Goal: Information Seeking & Learning: Learn about a topic

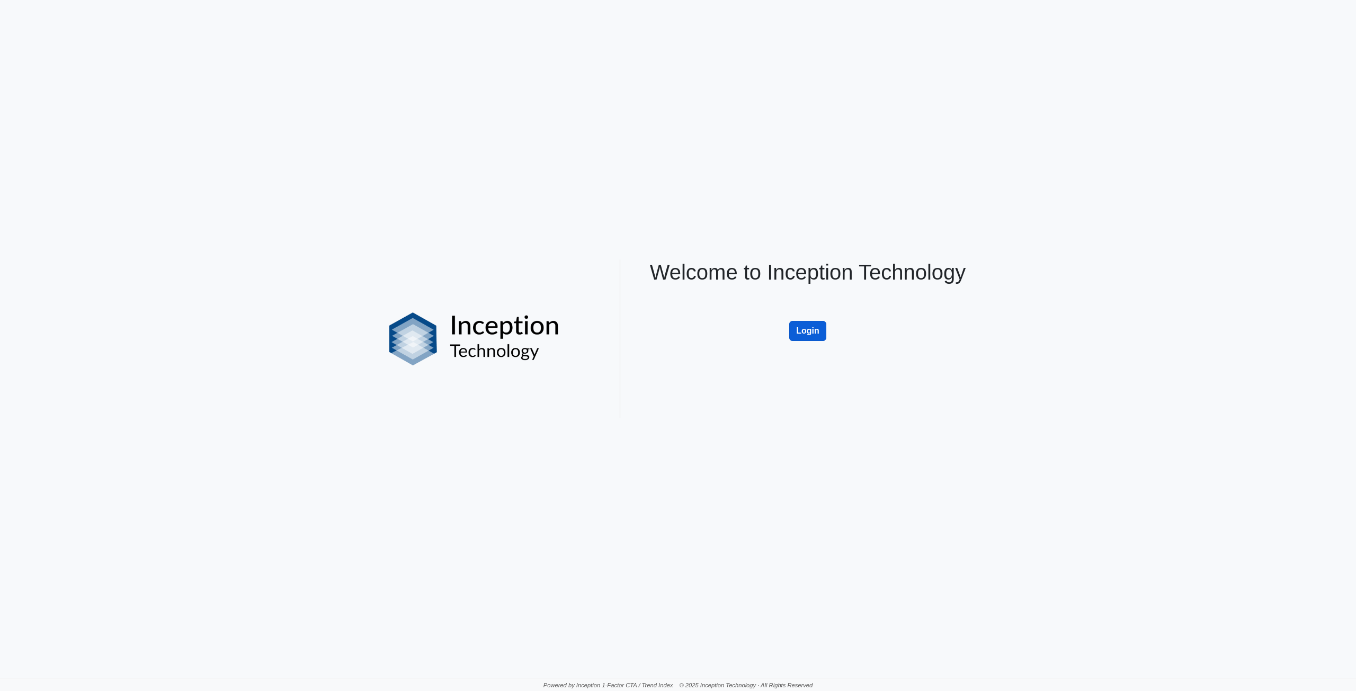
click at [796, 335] on button "Login" at bounding box center [807, 331] width 37 height 20
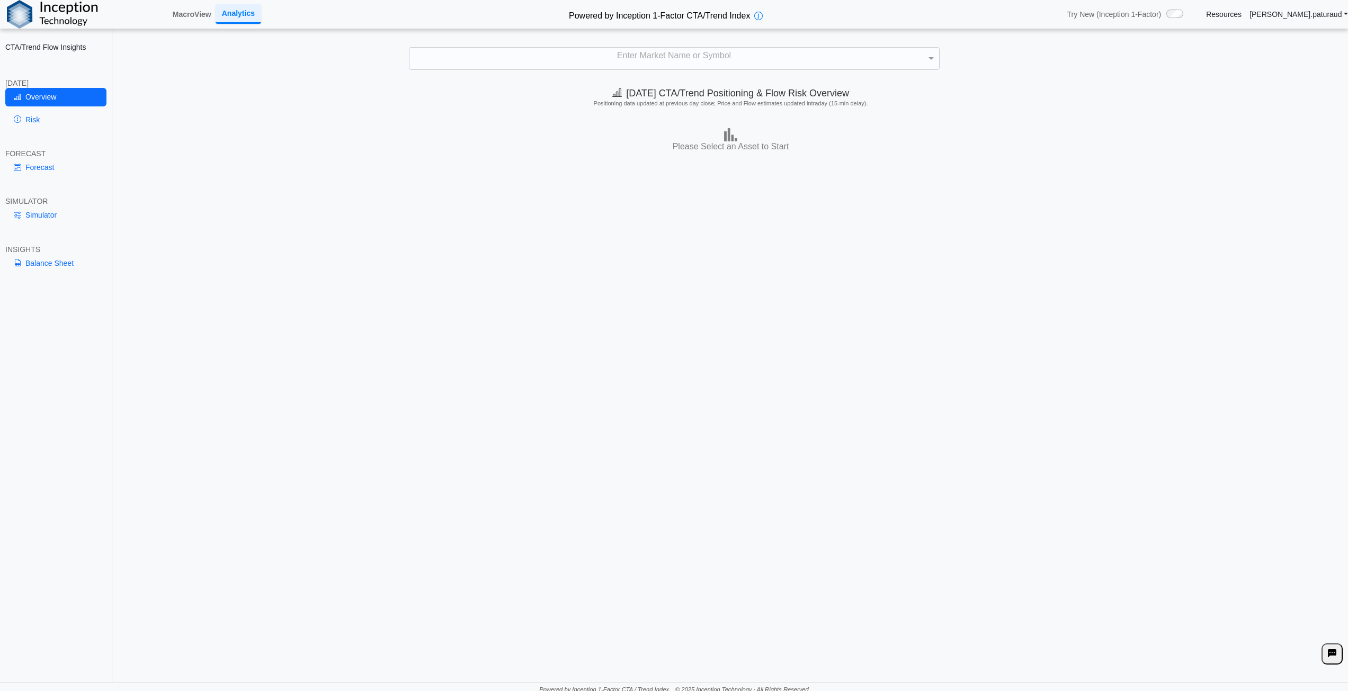
click at [690, 43] on div "**********" at bounding box center [674, 348] width 1348 height 696
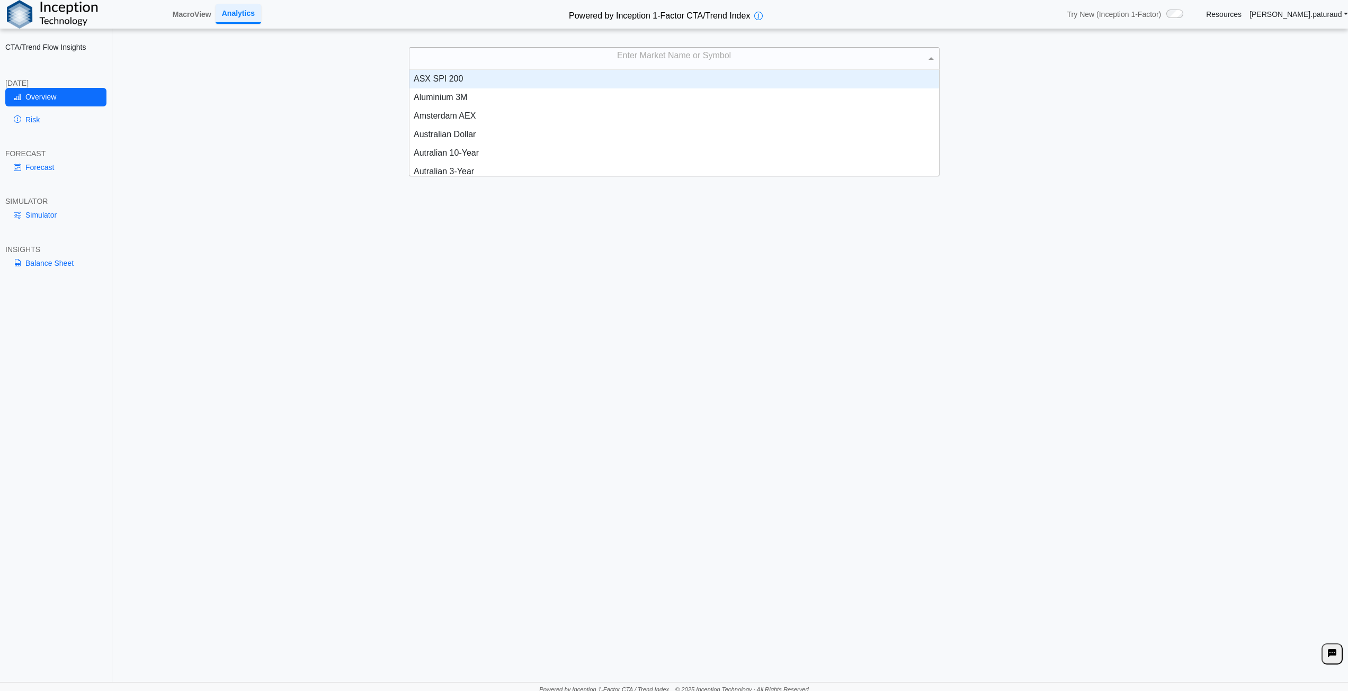
click at [698, 60] on div "Enter Market Name or Symbol" at bounding box center [675, 59] width 530 height 22
type input "******"
click at [475, 75] on div "Coffee C" at bounding box center [675, 79] width 530 height 19
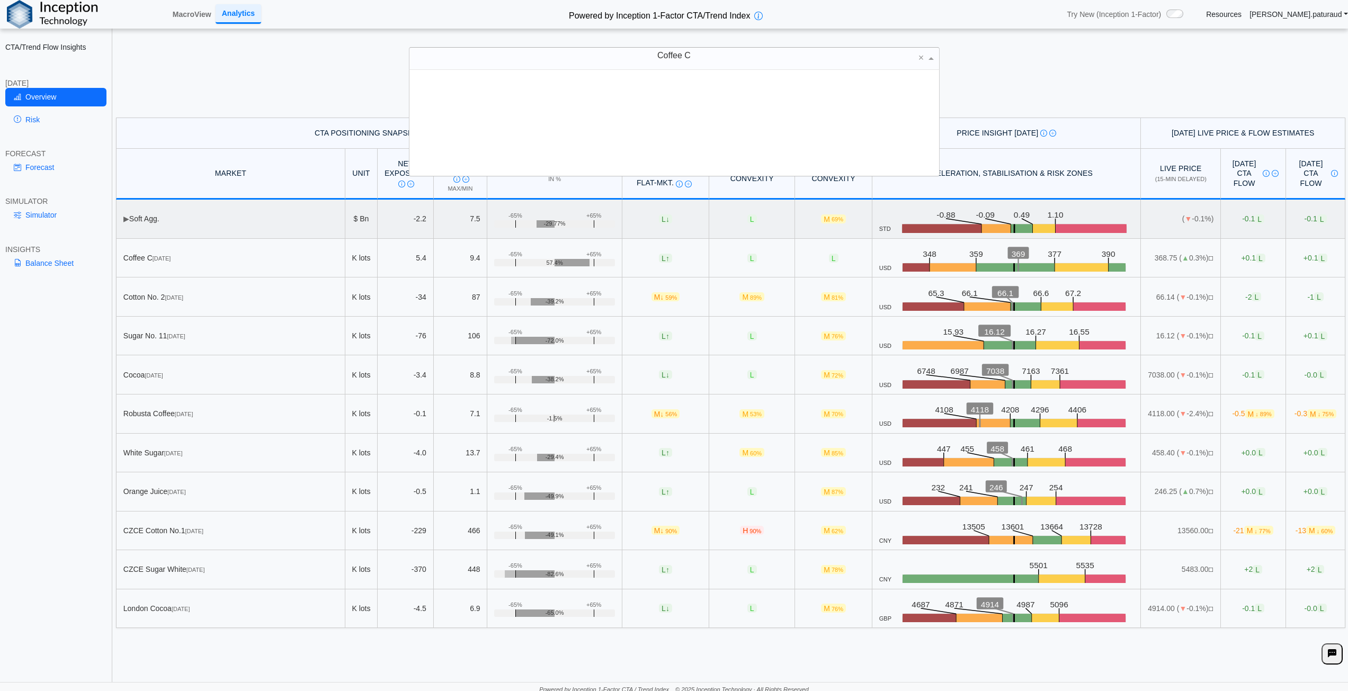
scroll to position [98, 522]
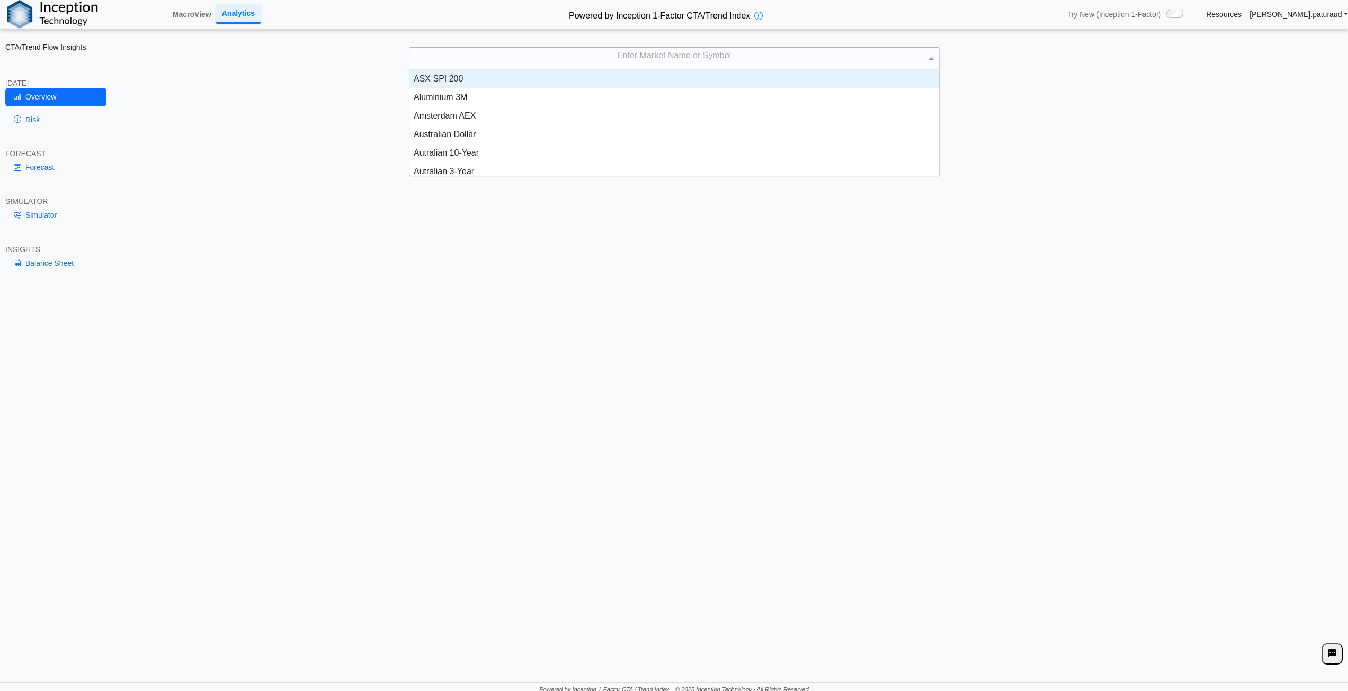
click at [641, 55] on div "Enter Market Name or Symbol" at bounding box center [675, 59] width 530 height 22
type input "*****"
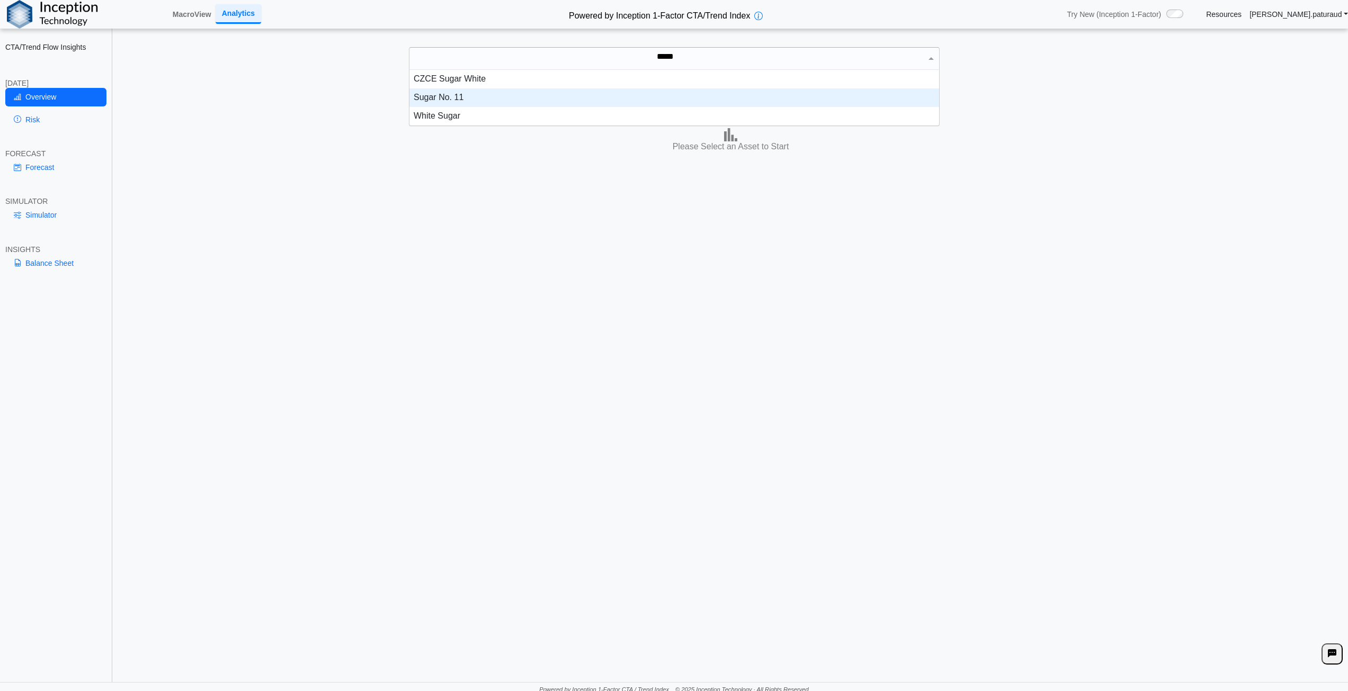
click at [452, 97] on div "Sugar No. 11" at bounding box center [675, 97] width 530 height 19
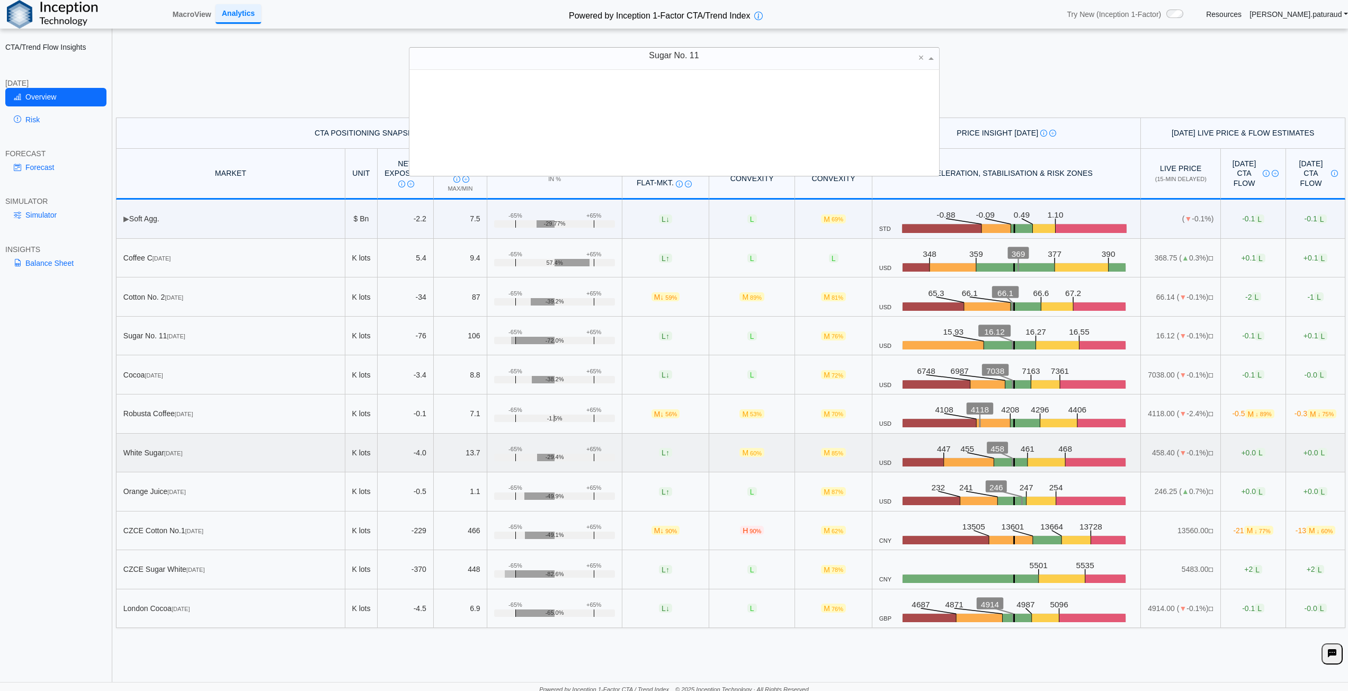
scroll to position [98, 522]
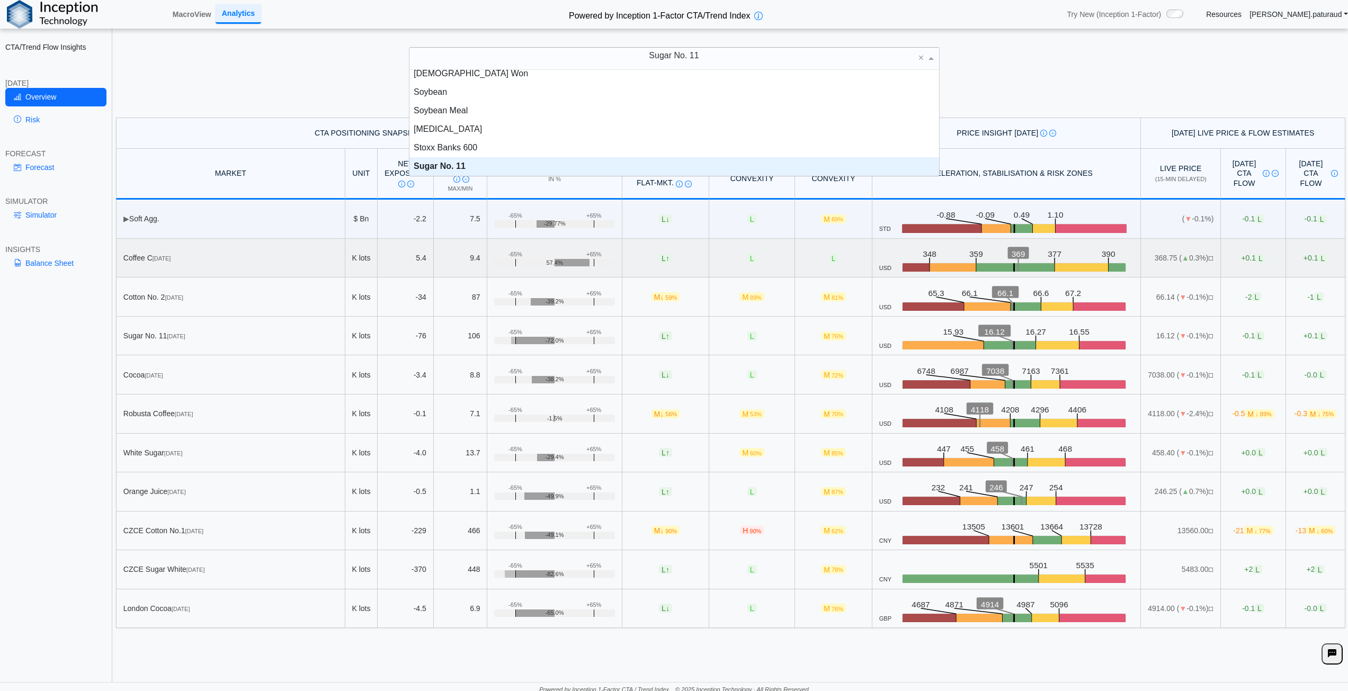
click at [1055, 267] on rect at bounding box center [1082, 268] width 54 height 11
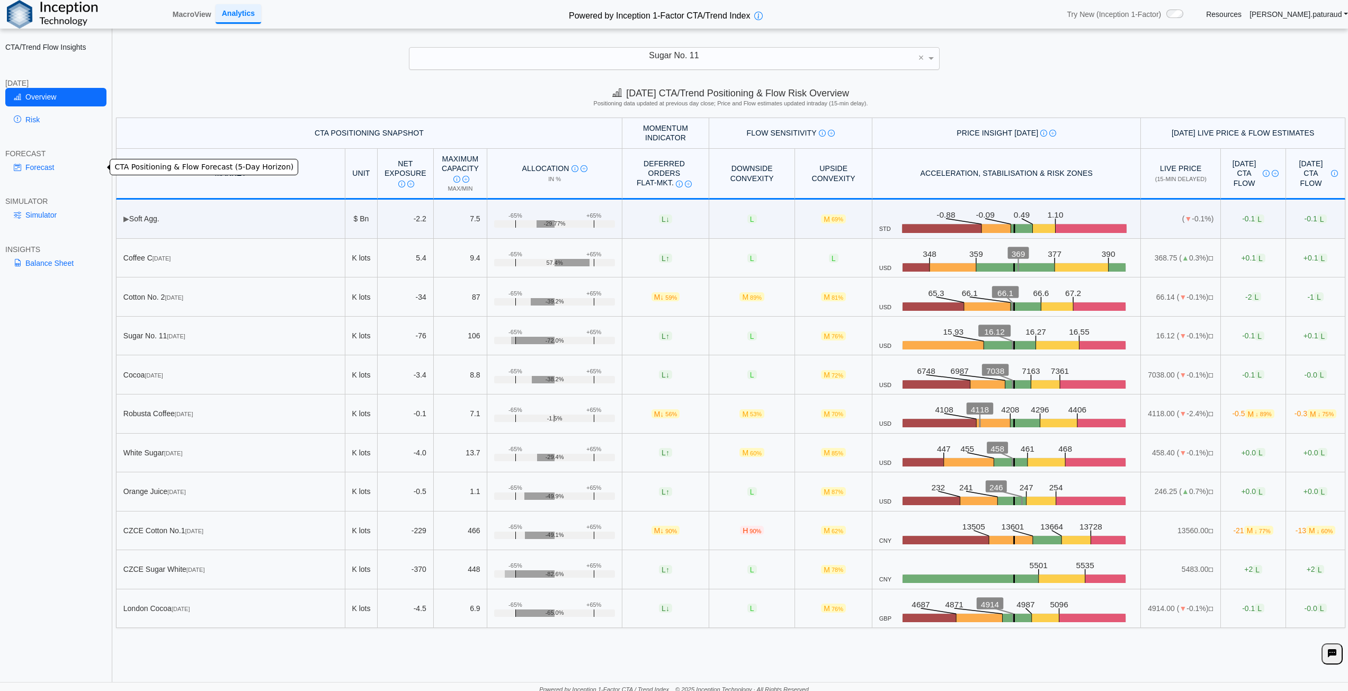
click at [32, 166] on link "Forecast" at bounding box center [55, 167] width 101 height 18
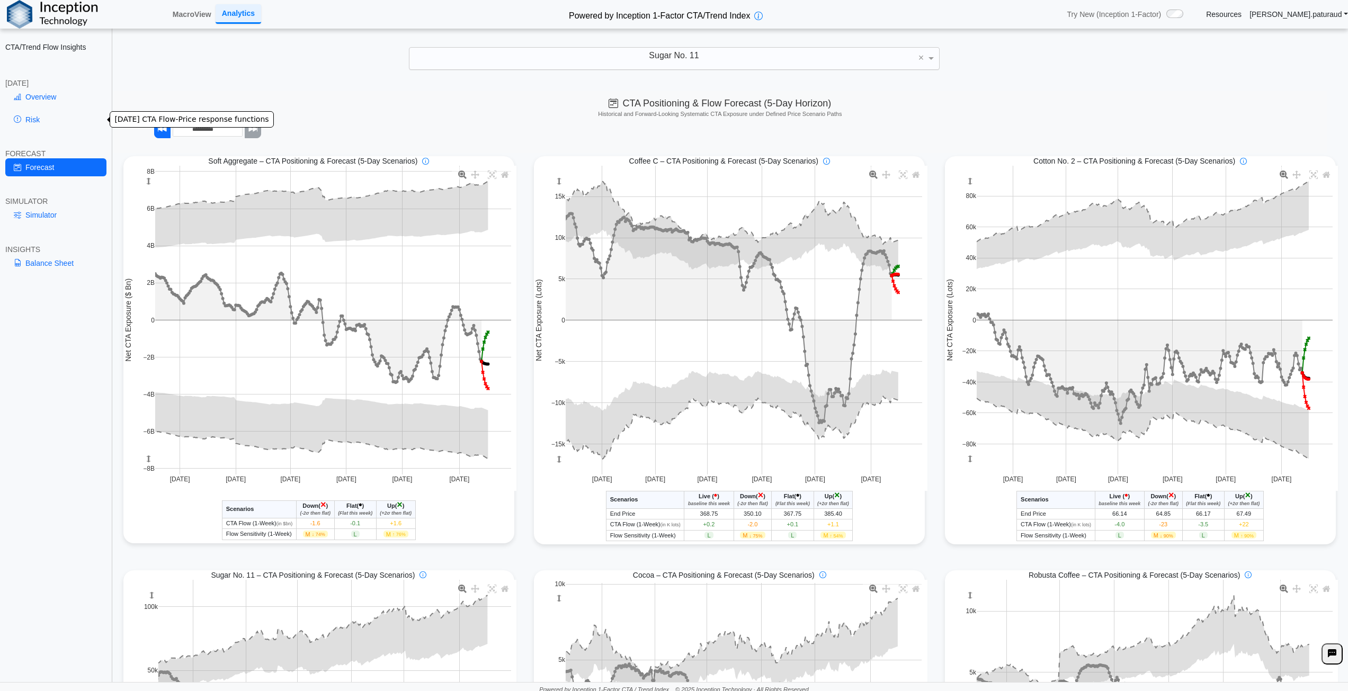
click at [44, 114] on link "Risk" at bounding box center [55, 120] width 101 height 18
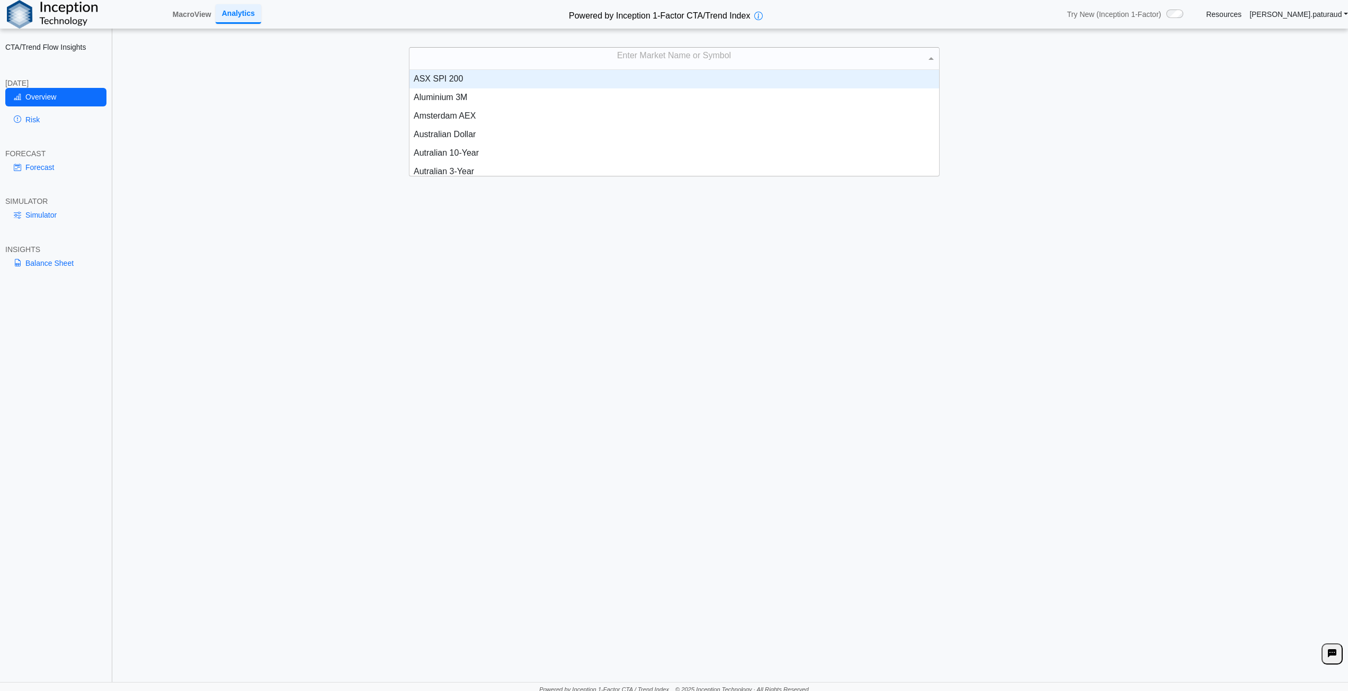
click at [667, 58] on div "Enter Market Name or Symbol" at bounding box center [675, 59] width 530 height 22
type input "****"
click at [464, 74] on div "Coffee C" at bounding box center [675, 79] width 530 height 19
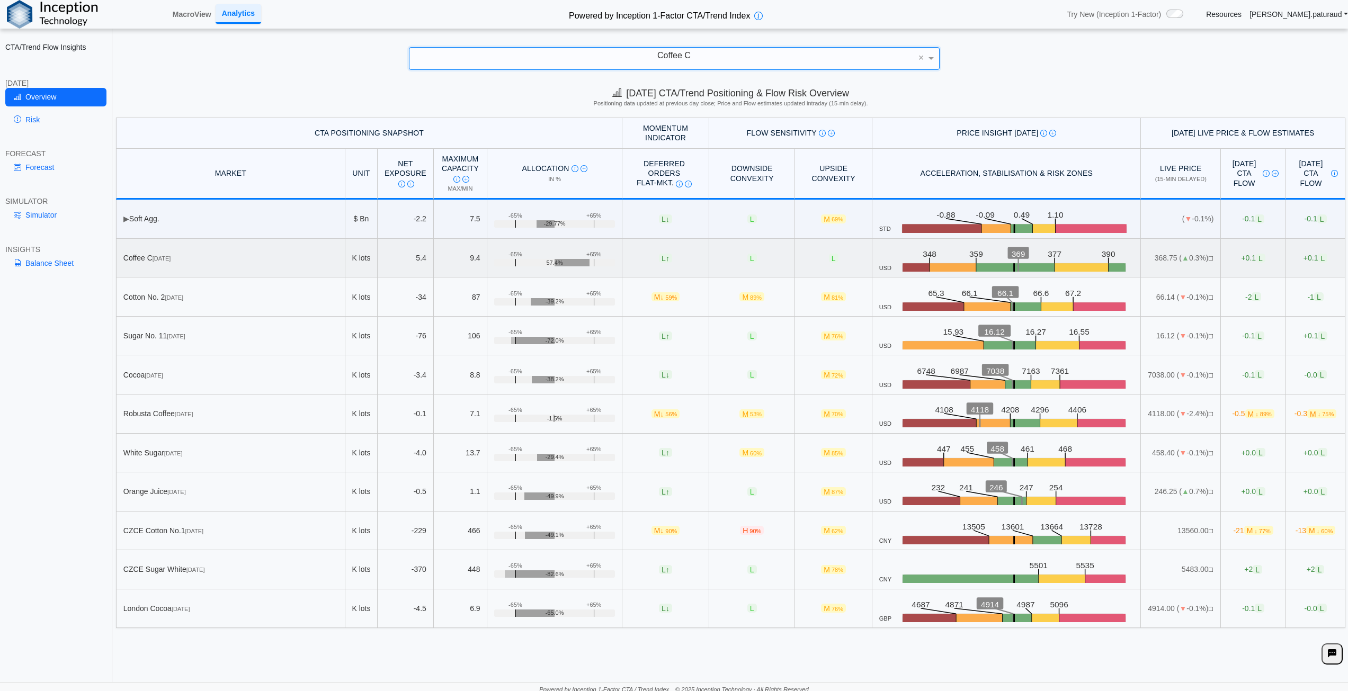
click at [1256, 258] on span "L" at bounding box center [1261, 258] width 10 height 9
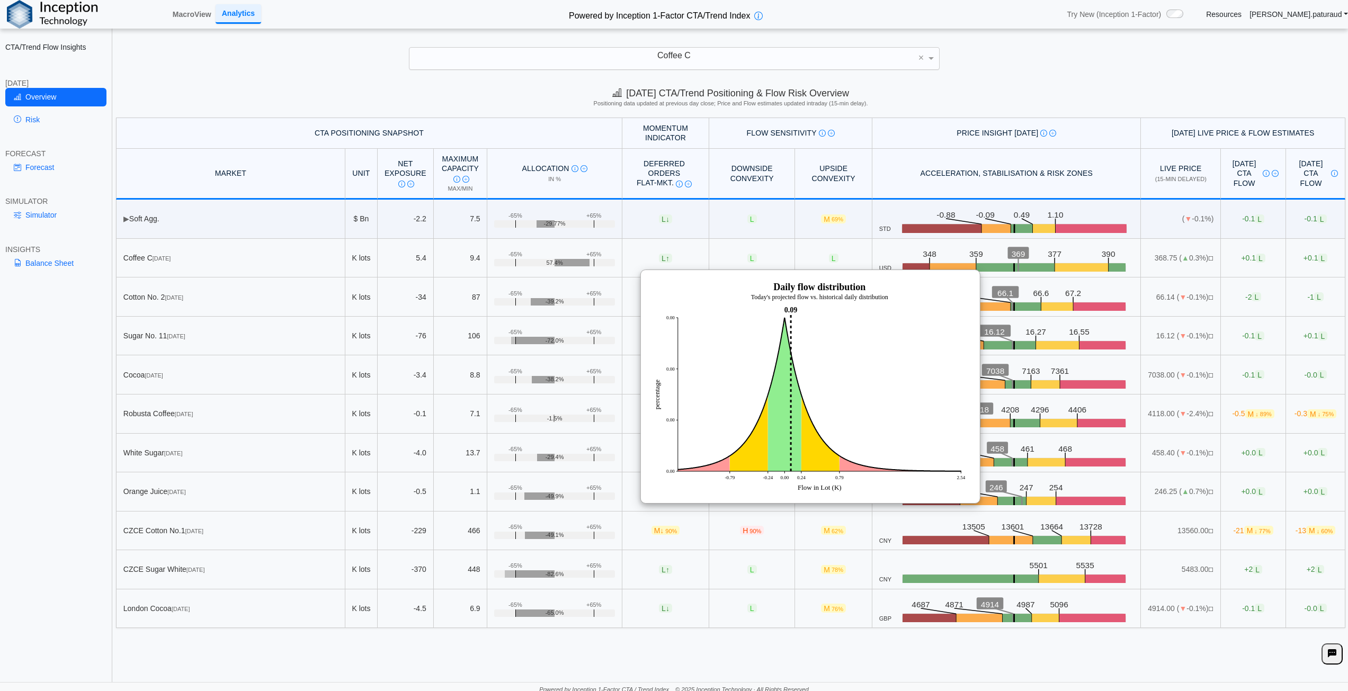
click at [1024, 100] on h5 "Positioning data updated at previous day close; Price and Flow estimates update…" at bounding box center [731, 103] width 1223 height 7
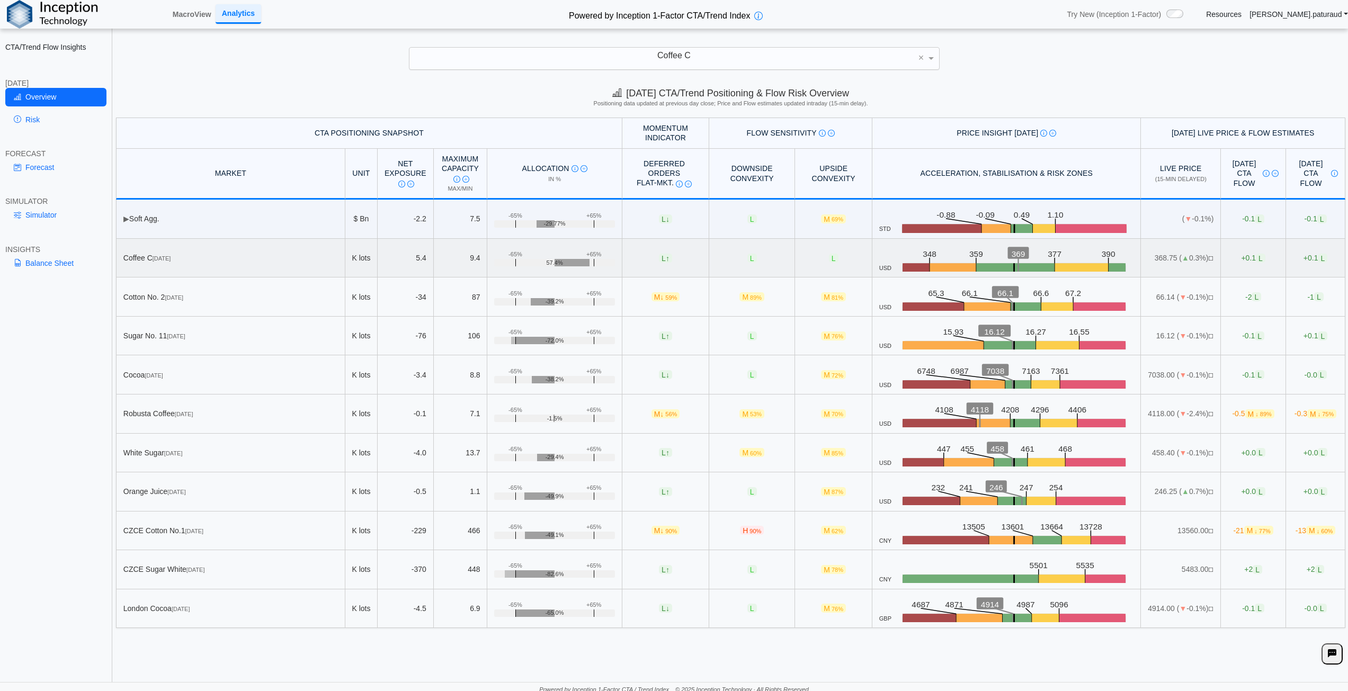
click at [1059, 259] on icon ".zone-text { font-size: 22px; font-weight: 500; text-anchor: middle; } .price-m…" at bounding box center [1013, 258] width 243 height 28
drag, startPoint x: 748, startPoint y: 105, endPoint x: 833, endPoint y: 103, distance: 84.8
click at [833, 103] on h5 "Positioning data updated at previous day close; Price and Flow estimates update…" at bounding box center [731, 103] width 1223 height 7
click at [899, 107] on h5 "Positioning data updated at previous day close; Price and Flow estimates update…" at bounding box center [731, 103] width 1223 height 7
click at [1055, 266] on rect at bounding box center [1082, 268] width 54 height 11
